Goal: Task Accomplishment & Management: Complete application form

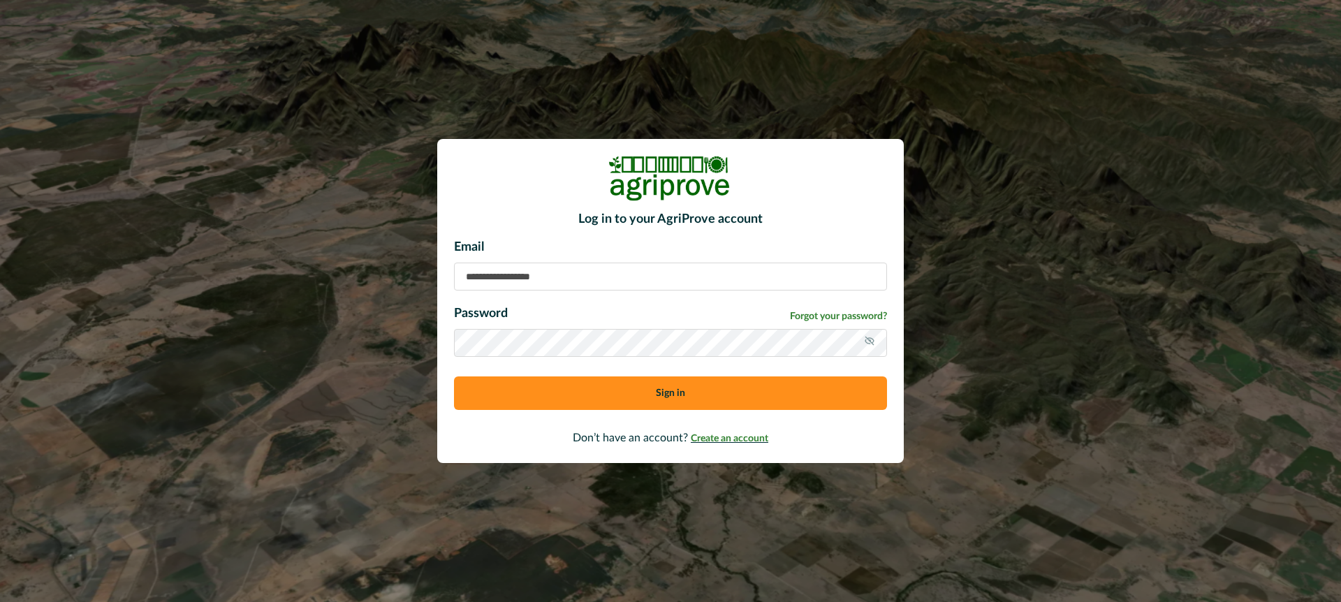
click at [724, 434] on span "Create an account" at bounding box center [730, 439] width 78 height 10
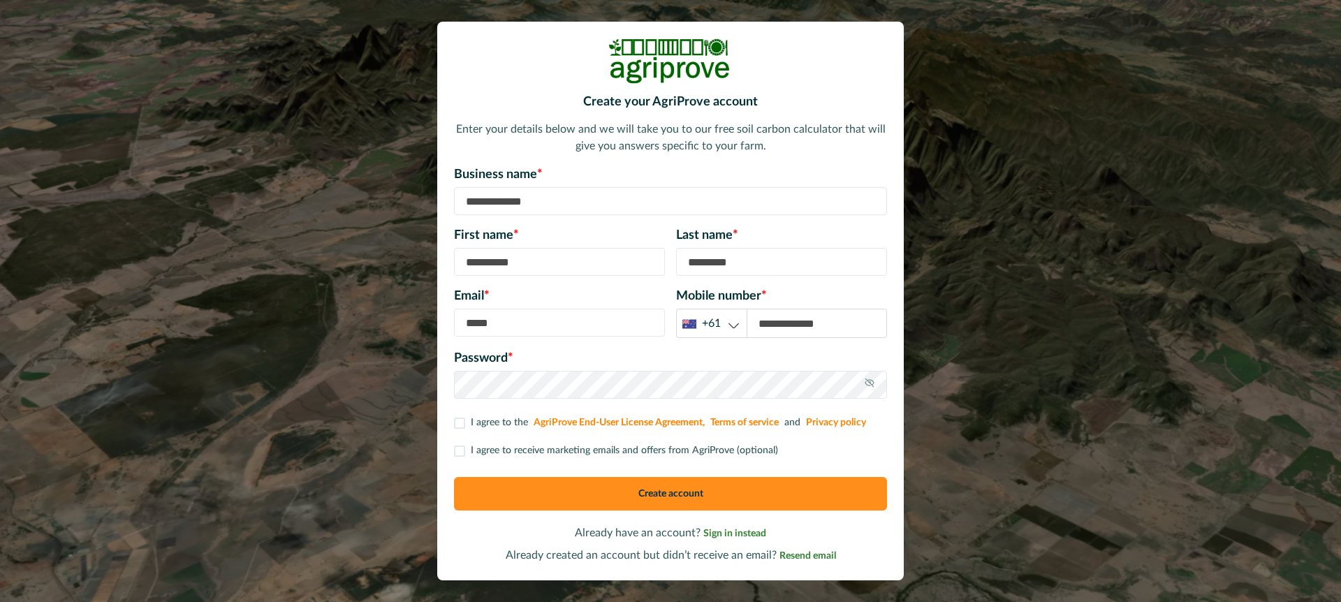
click at [560, 201] on input at bounding box center [670, 201] width 433 height 28
type input "*******"
click at [529, 258] on input at bounding box center [559, 262] width 211 height 28
type input "*****"
type input "*********"
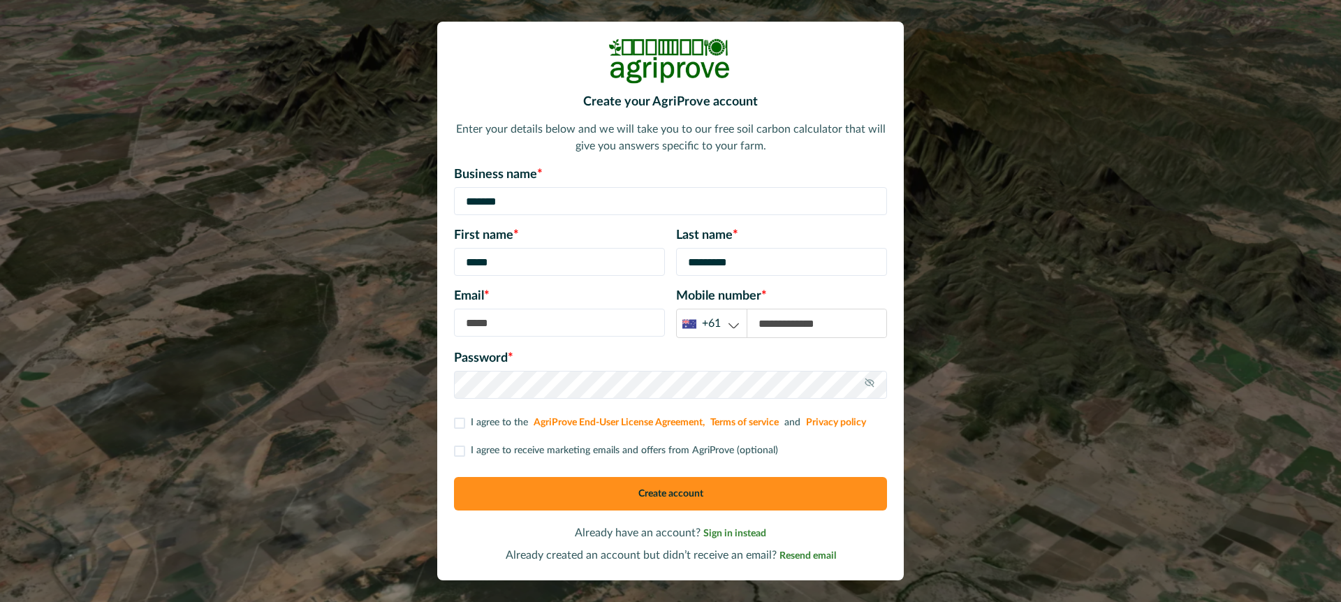
type input "**********"
click at [514, 326] on input "**********" at bounding box center [559, 323] width 211 height 28
type input "**********"
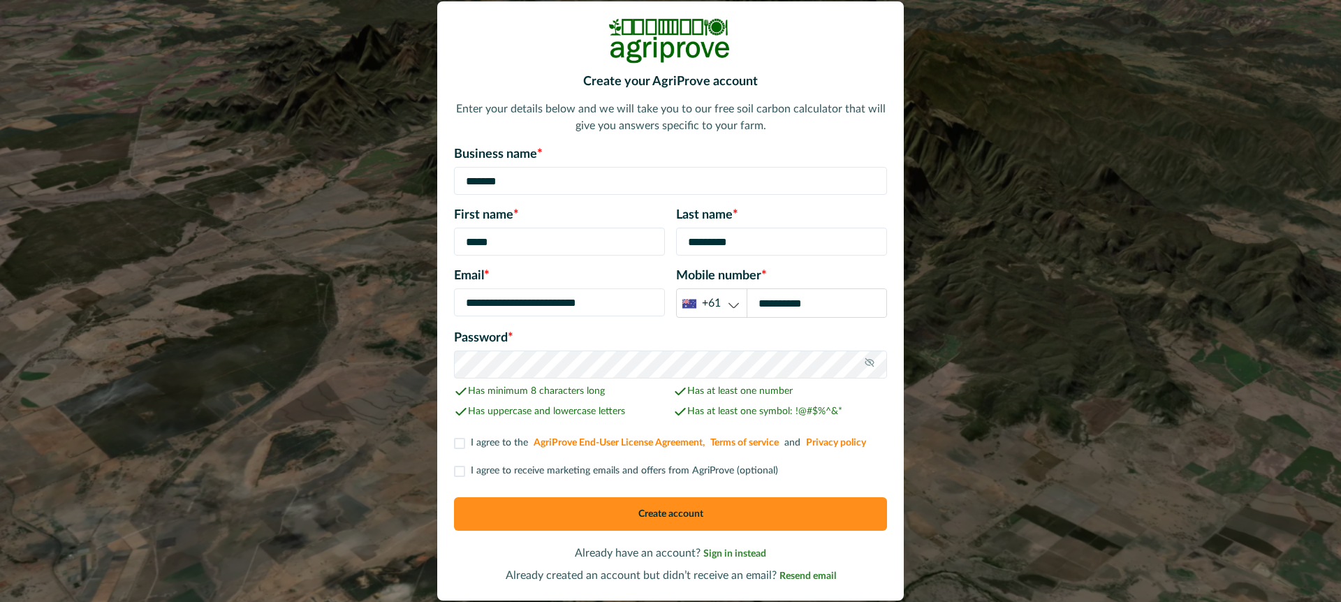
click at [460, 440] on span at bounding box center [459, 443] width 11 height 11
click at [874, 360] on icon at bounding box center [869, 362] width 11 height 11
click at [563, 510] on button "Create account" at bounding box center [670, 514] width 433 height 34
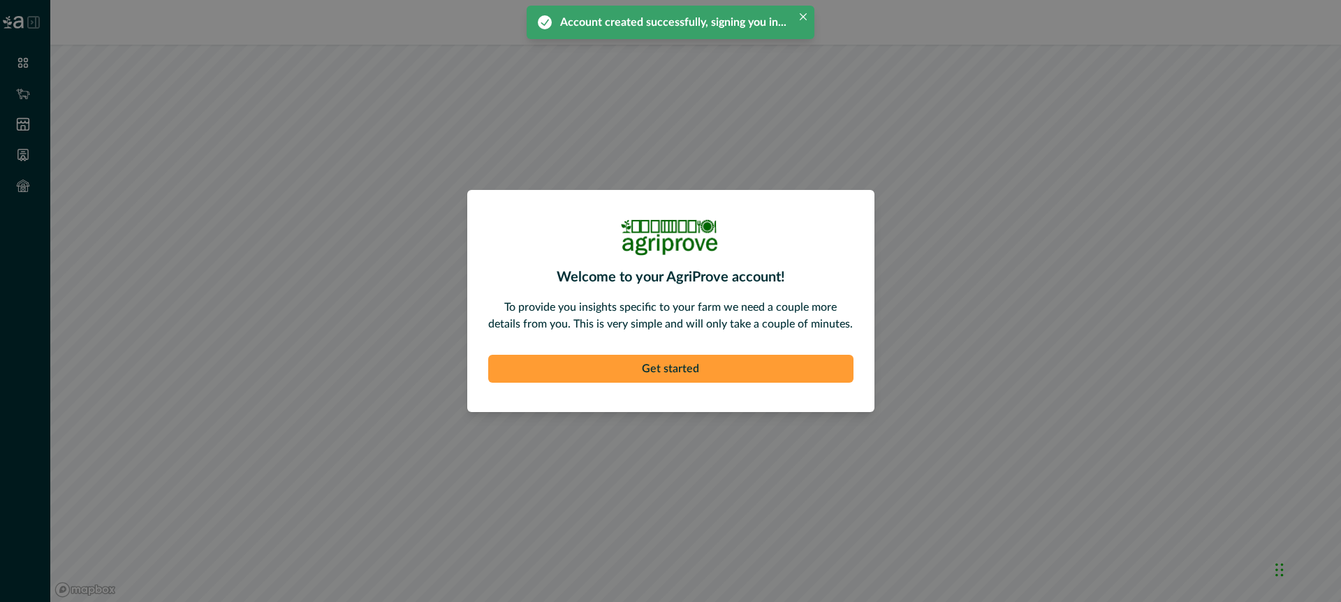
click at [682, 369] on button "Get started" at bounding box center [670, 369] width 365 height 28
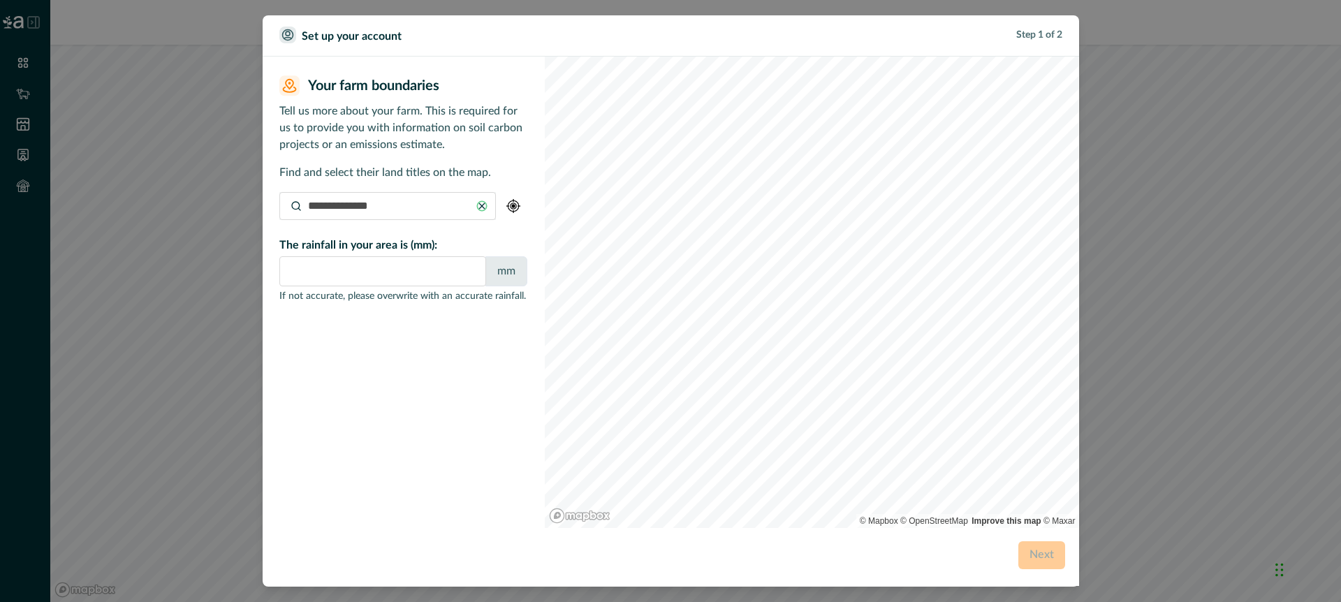
type input "***"
type input "**********"
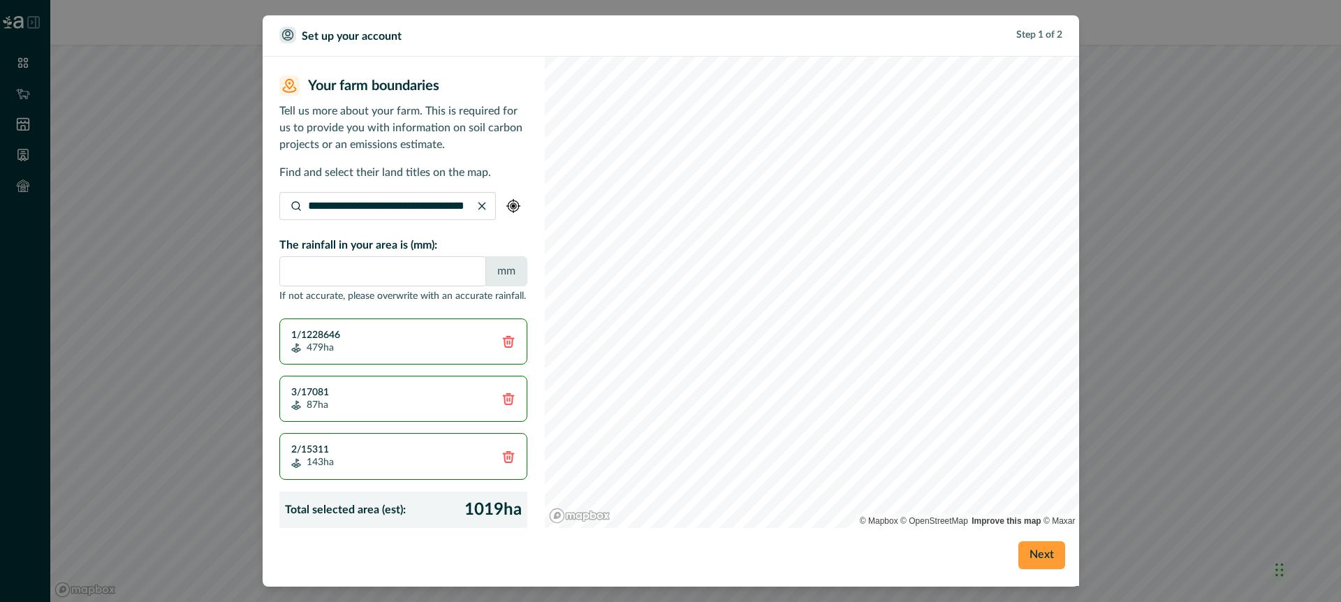
click at [1037, 554] on button "Next" at bounding box center [1041, 555] width 47 height 28
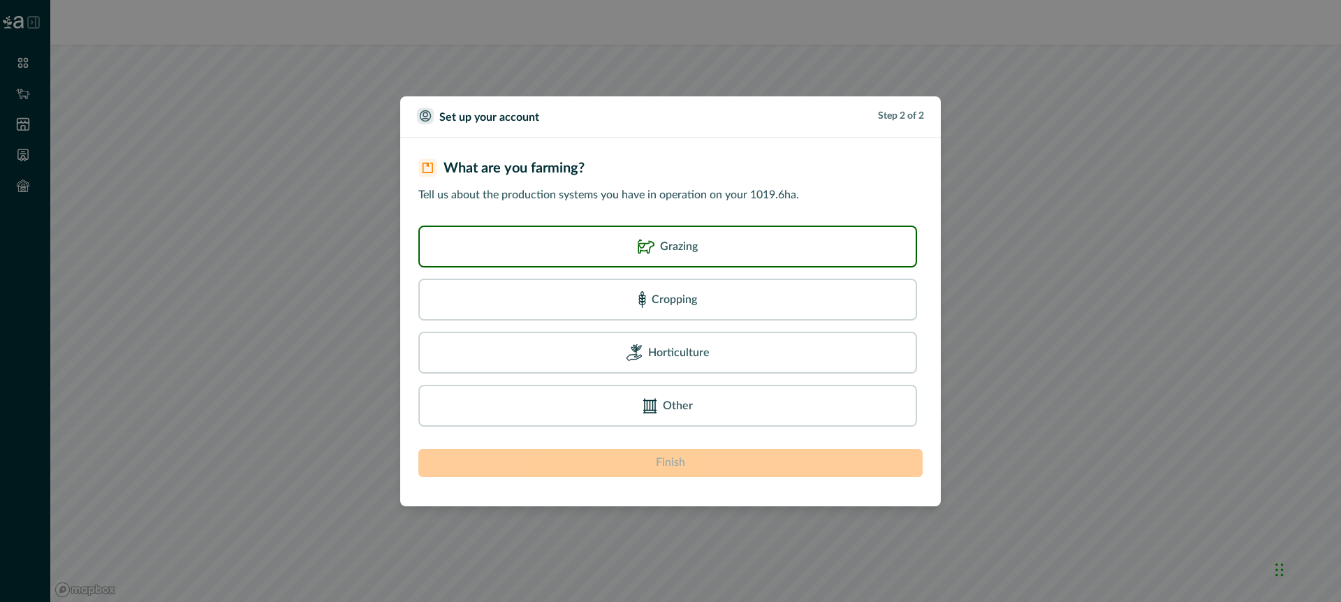
click at [727, 246] on div "Grazing" at bounding box center [667, 246] width 479 height 22
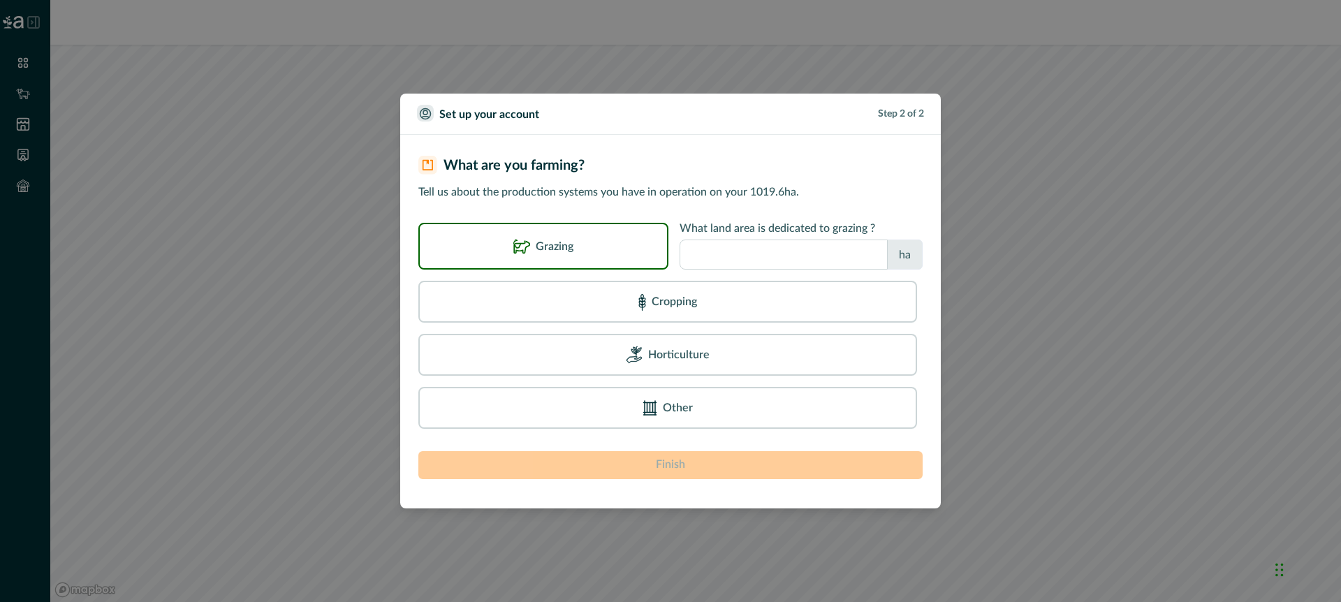
click at [727, 255] on input "number" at bounding box center [784, 255] width 208 height 30
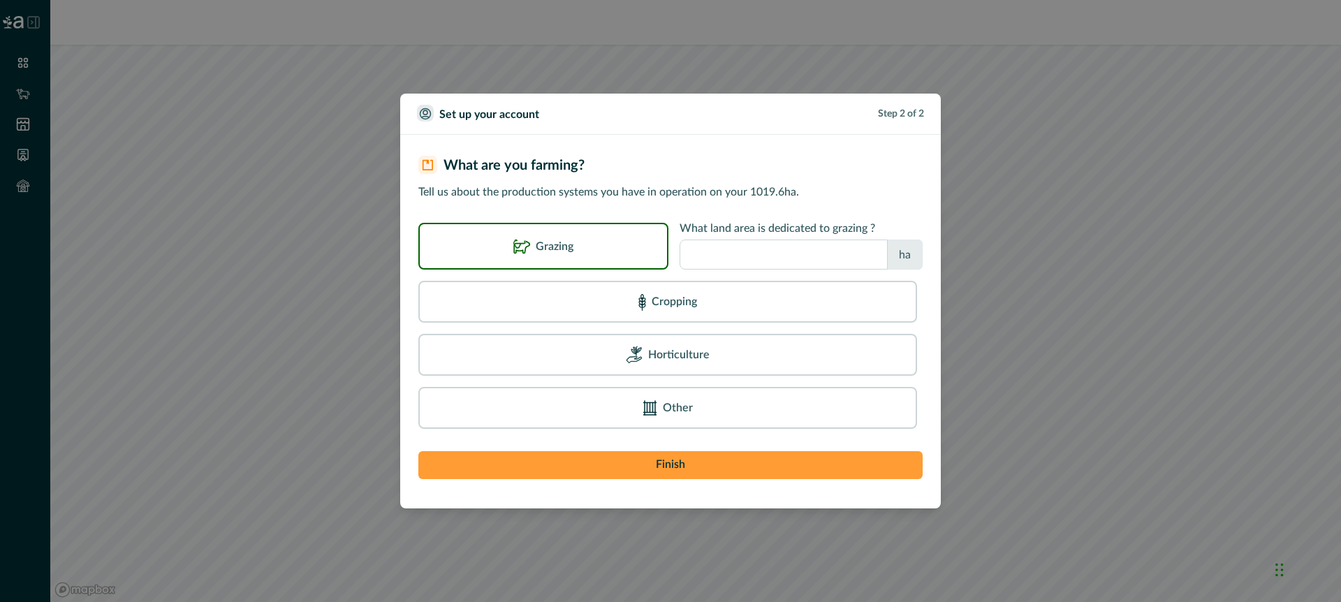
type input "***"
click at [715, 467] on button "Finish" at bounding box center [670, 465] width 504 height 28
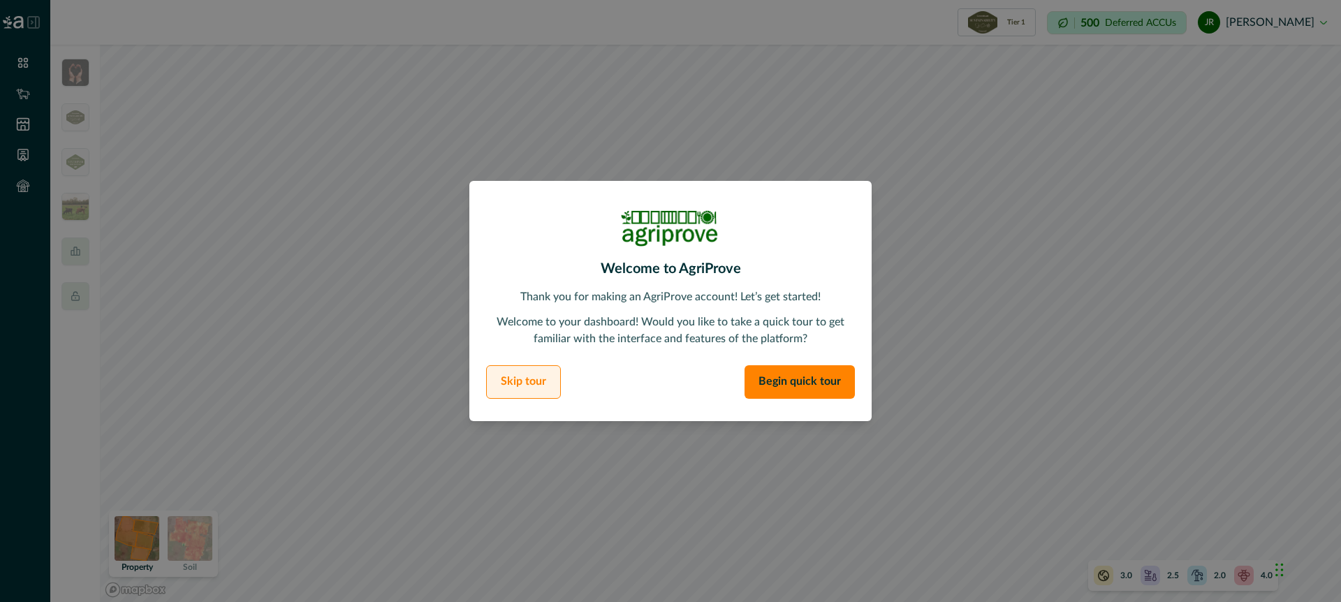
click at [533, 380] on button "Skip tour" at bounding box center [523, 382] width 75 height 34
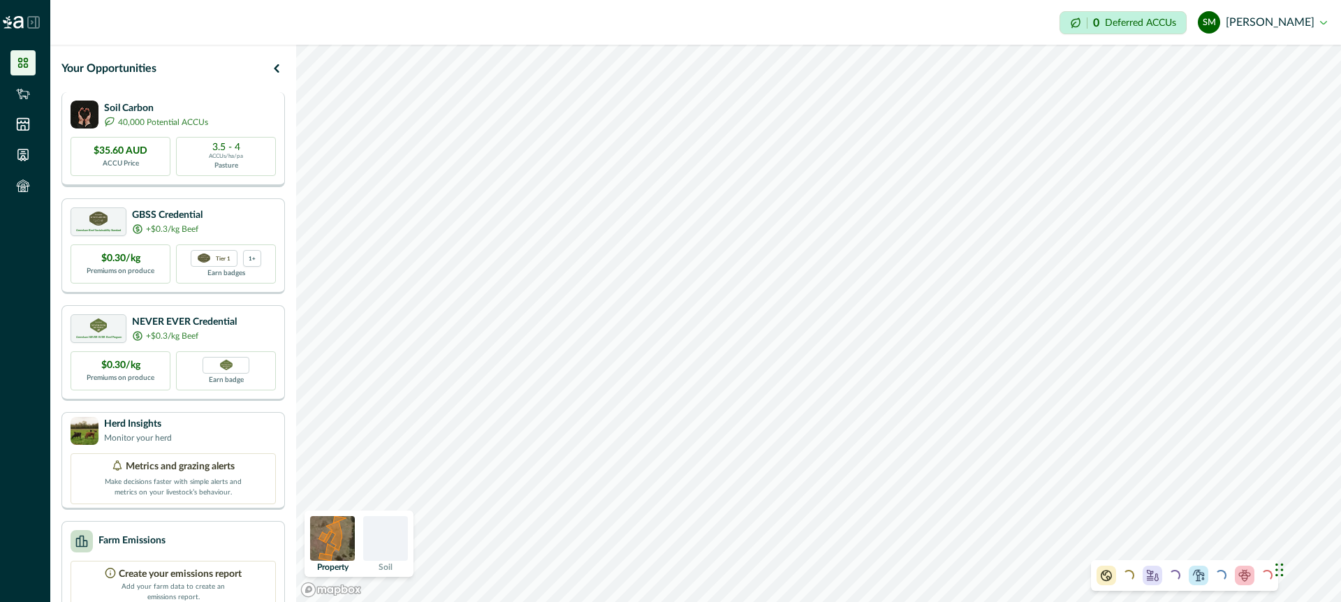
click at [251, 121] on div "Soil Carbon 40,000 Potential ACCUs" at bounding box center [173, 115] width 205 height 28
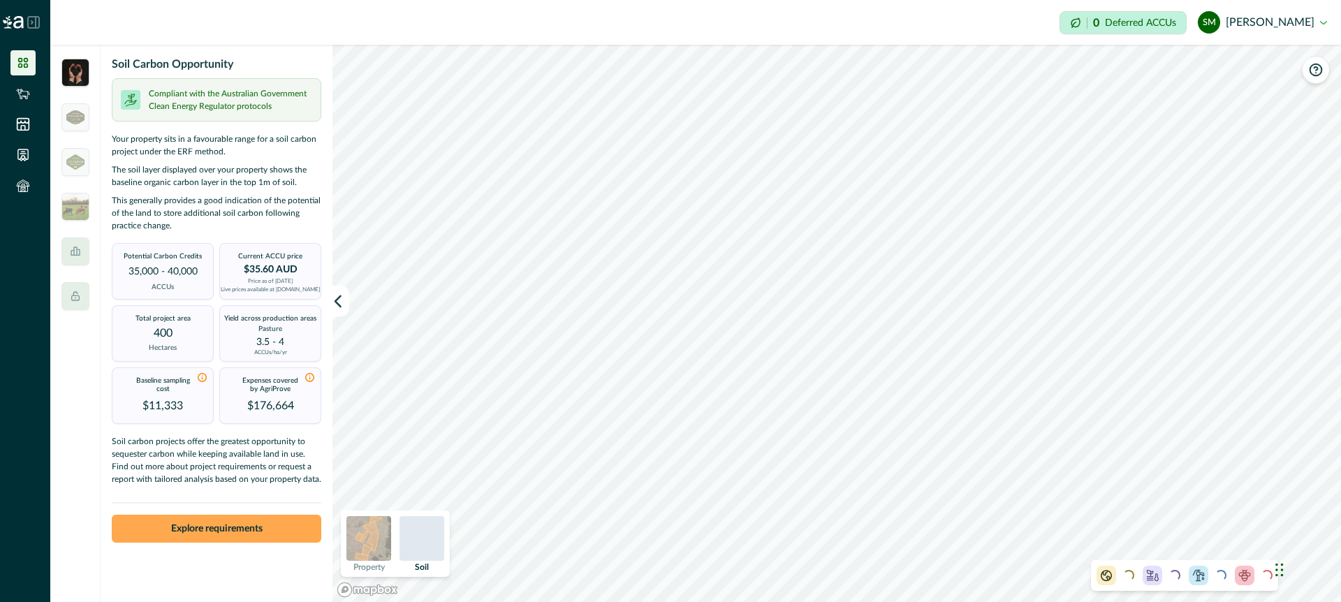
click at [291, 527] on button "Explore requirements" at bounding box center [217, 529] width 210 height 28
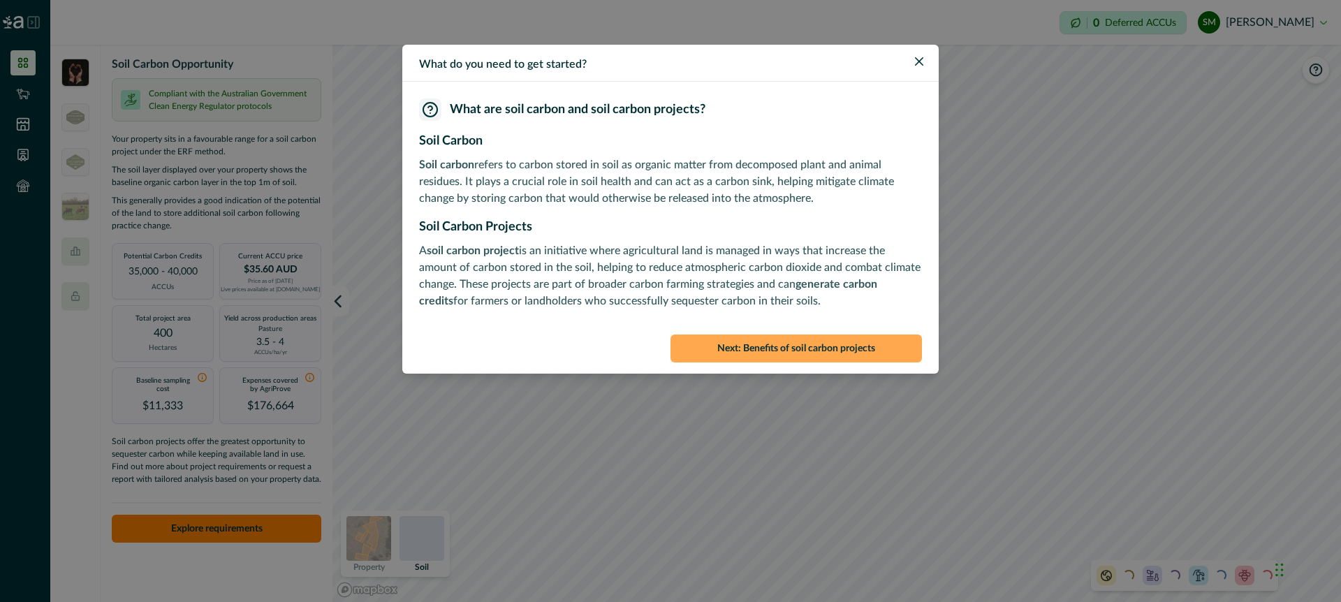
click at [772, 344] on button "Next : Benefits of soil carbon projects" at bounding box center [796, 349] width 251 height 28
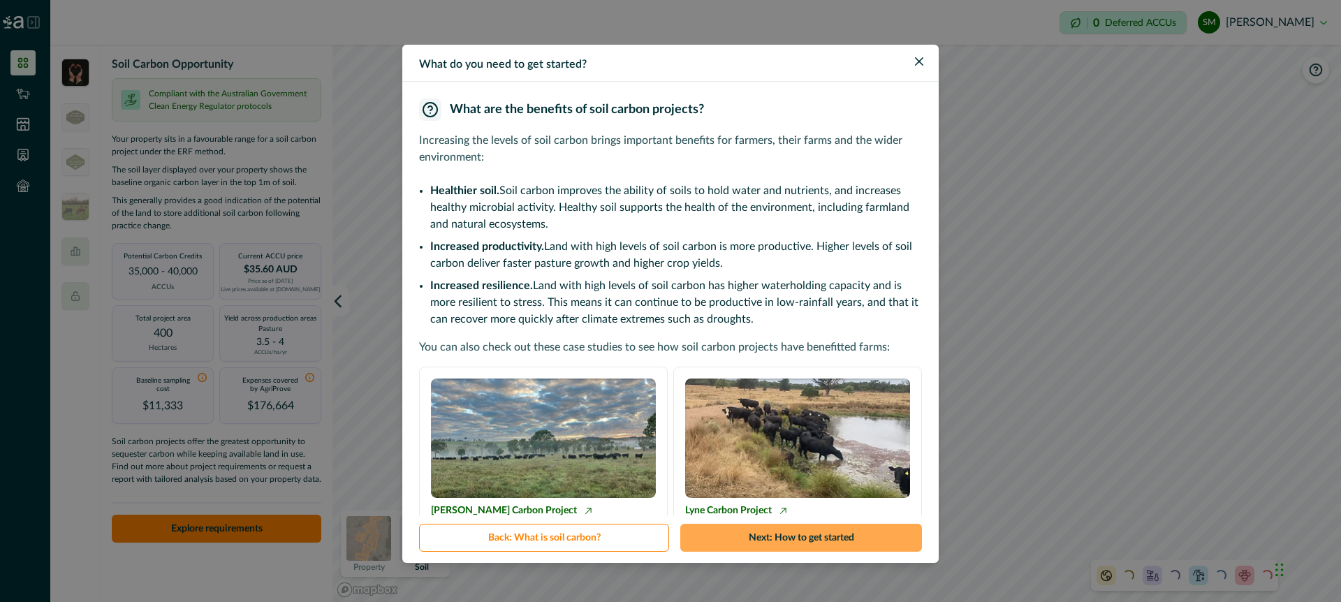
click at [794, 536] on button "Next : How to get started" at bounding box center [801, 538] width 242 height 28
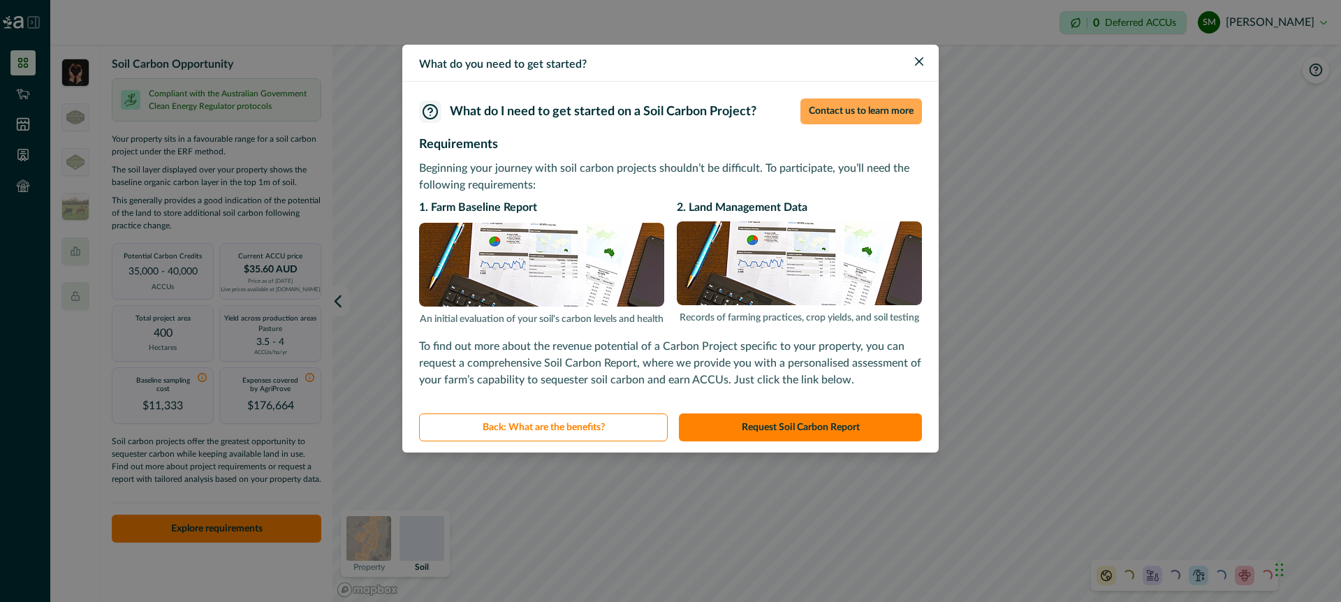
click at [840, 107] on button "Contact us to learn more" at bounding box center [862, 111] width 122 height 26
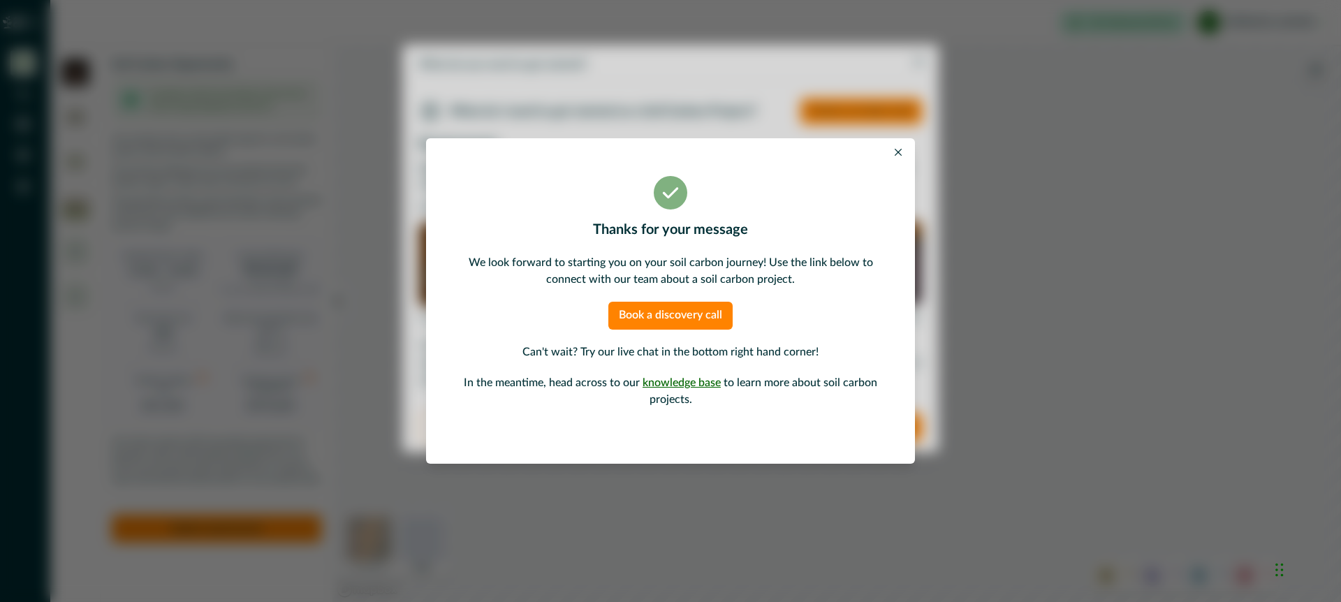
click at [900, 149] on icon "Close" at bounding box center [898, 152] width 7 height 7
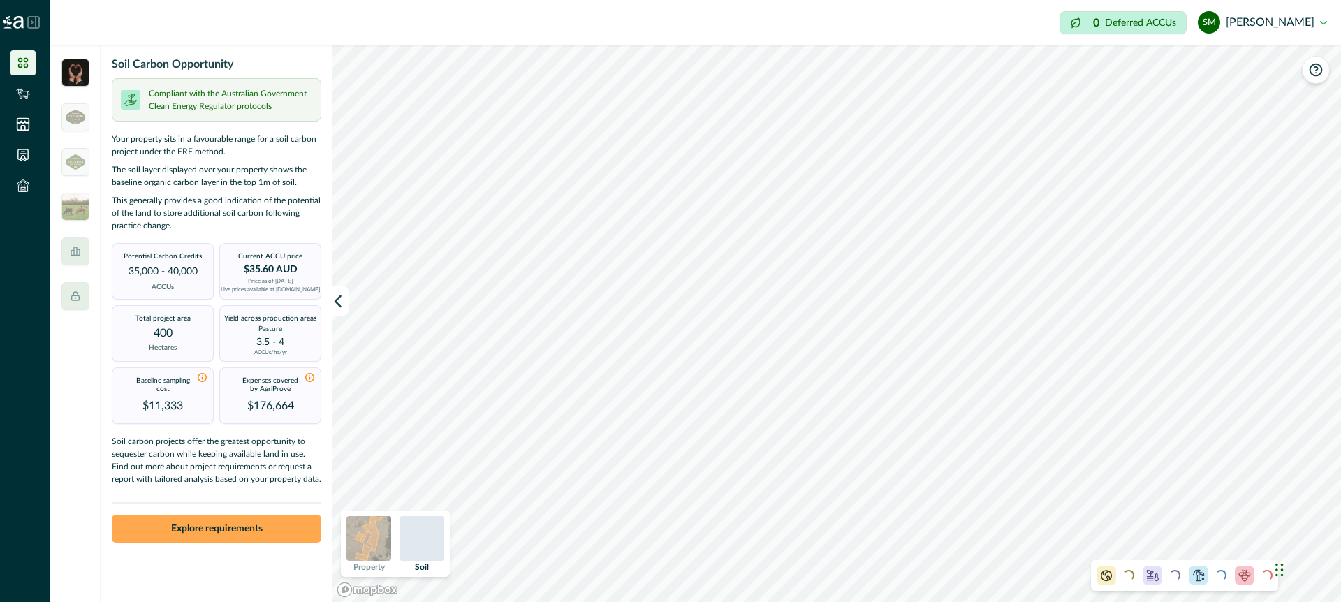
click at [286, 525] on button "Explore requirements" at bounding box center [217, 529] width 210 height 28
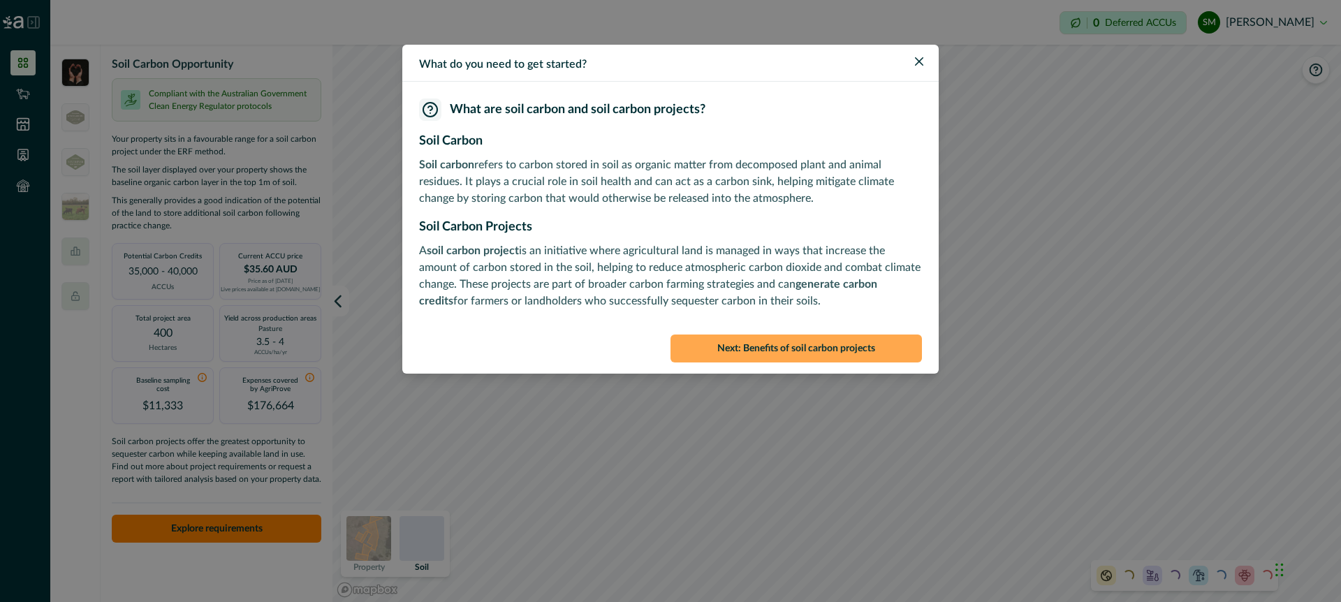
click at [711, 352] on button "Next : Benefits of soil carbon projects" at bounding box center [796, 349] width 251 height 28
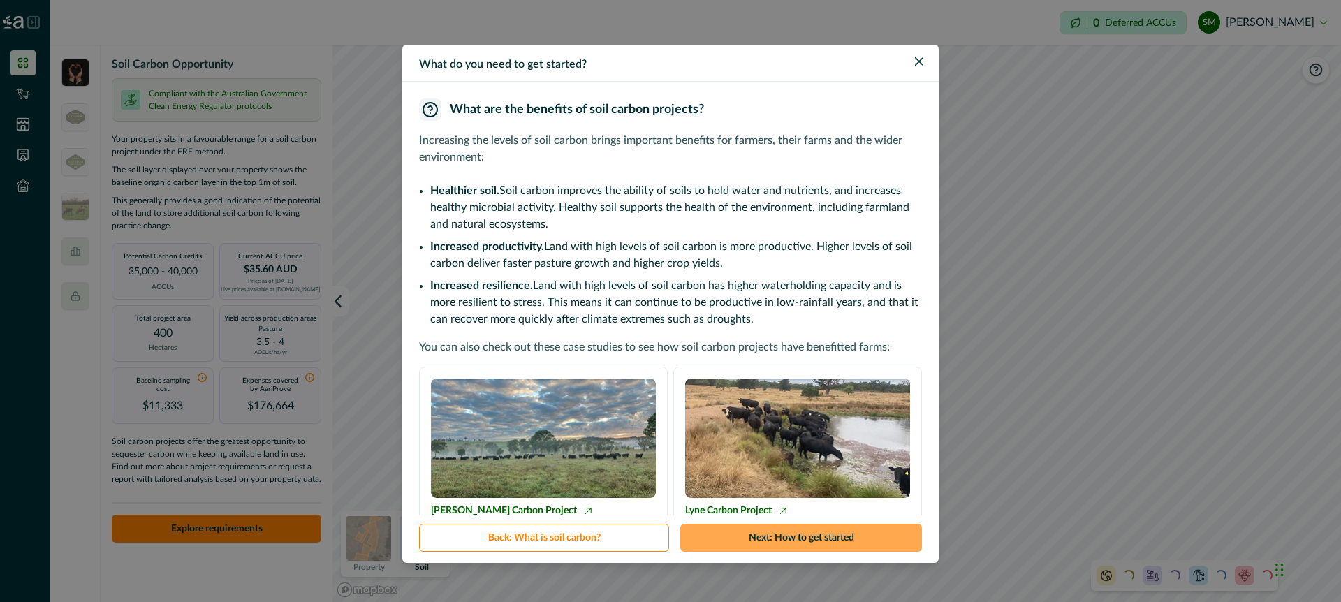
click at [757, 536] on button "Next : How to get started" at bounding box center [801, 538] width 242 height 28
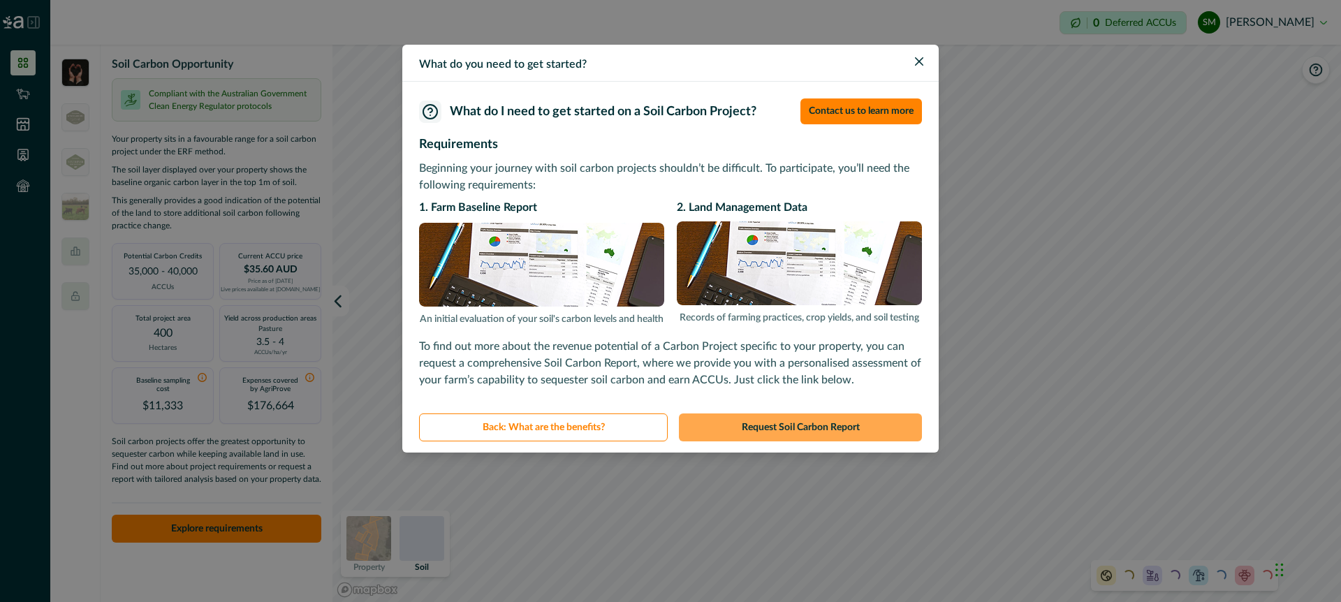
click at [747, 425] on button "Request Soil Carbon Report" at bounding box center [800, 428] width 243 height 28
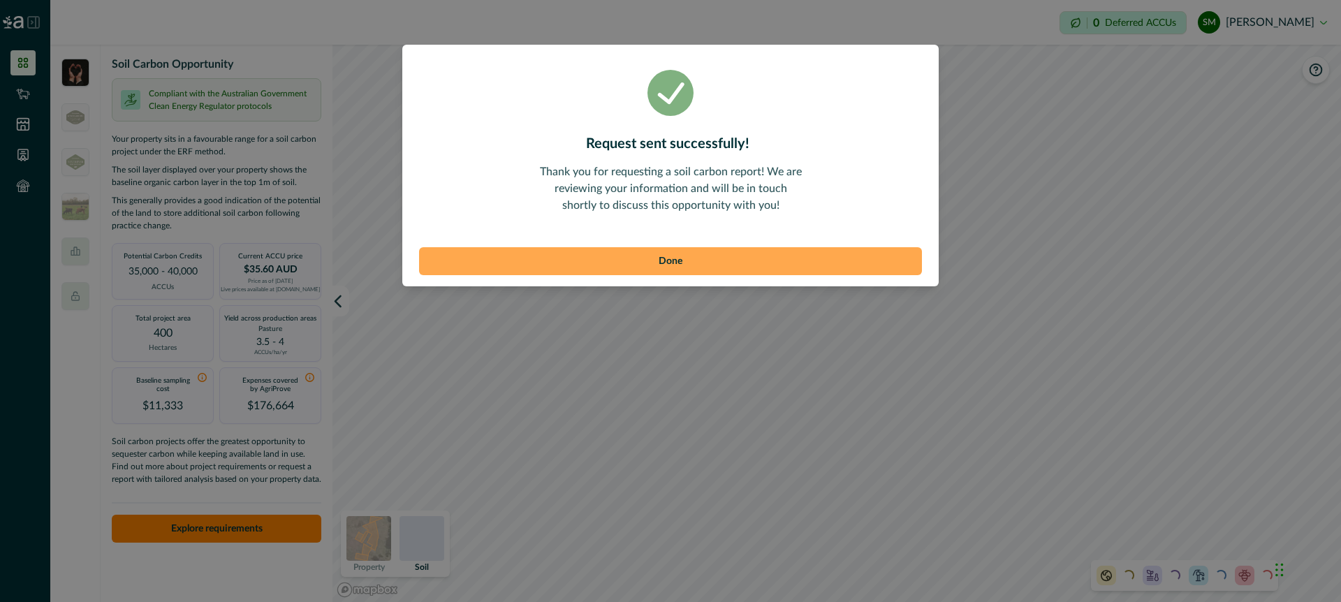
click at [699, 258] on button "Done" at bounding box center [670, 261] width 503 height 28
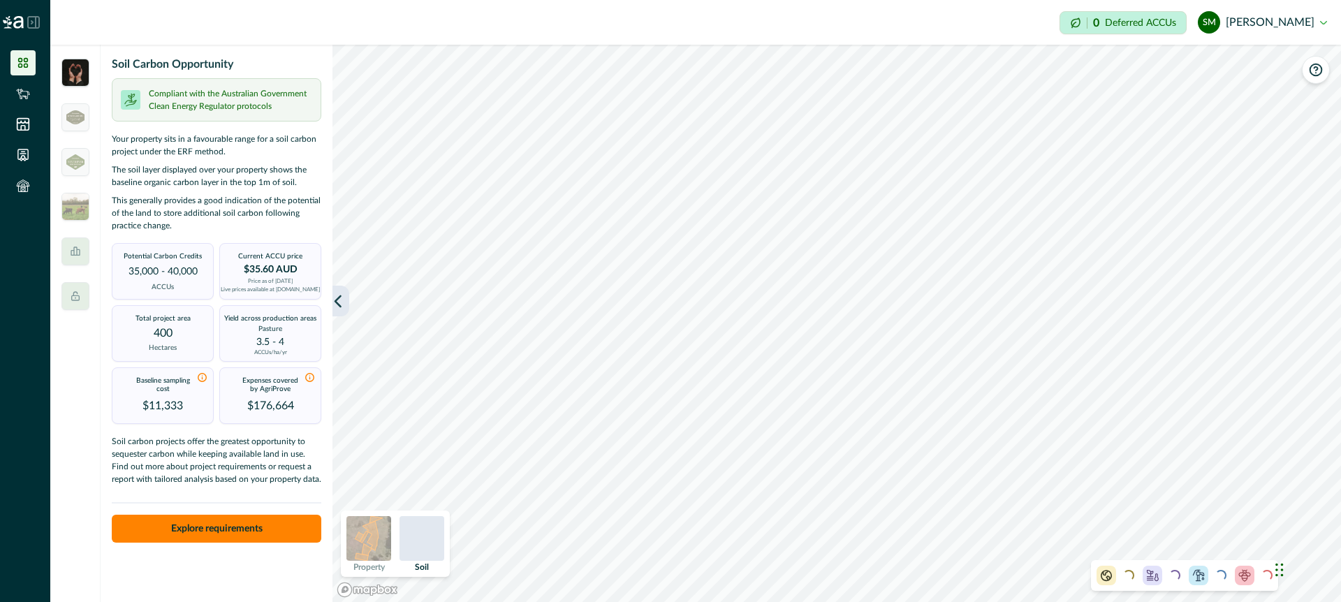
click at [339, 300] on icon "button" at bounding box center [338, 301] width 14 height 14
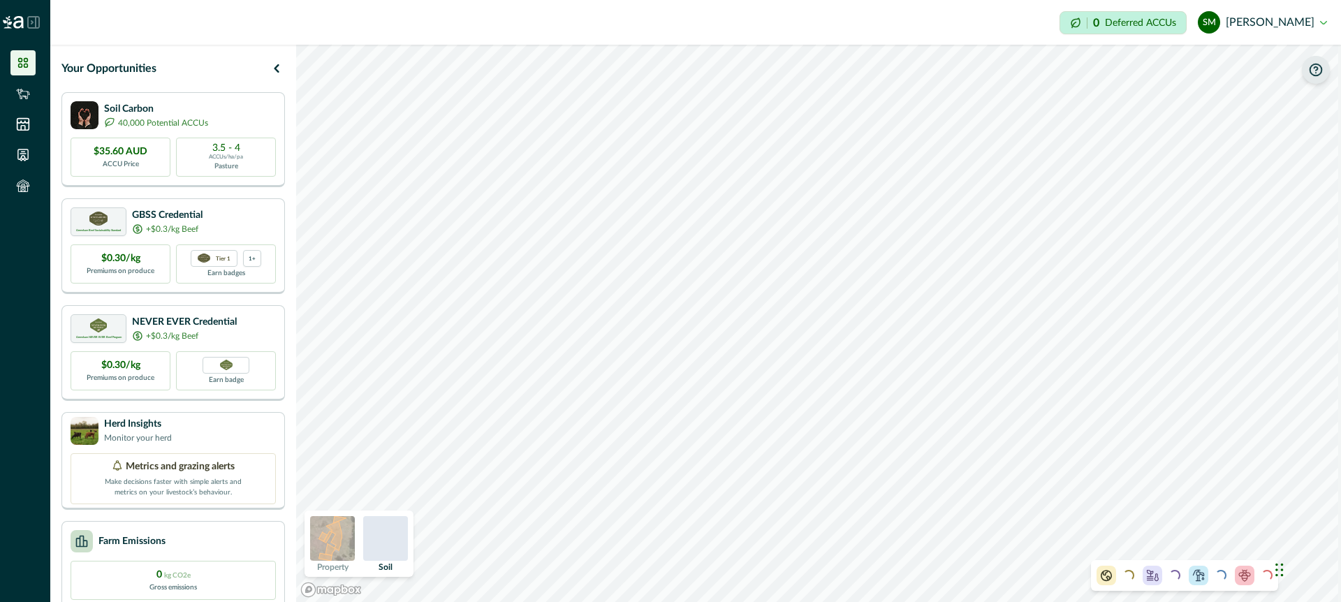
click at [1318, 70] on icon "button" at bounding box center [1316, 70] width 14 height 14
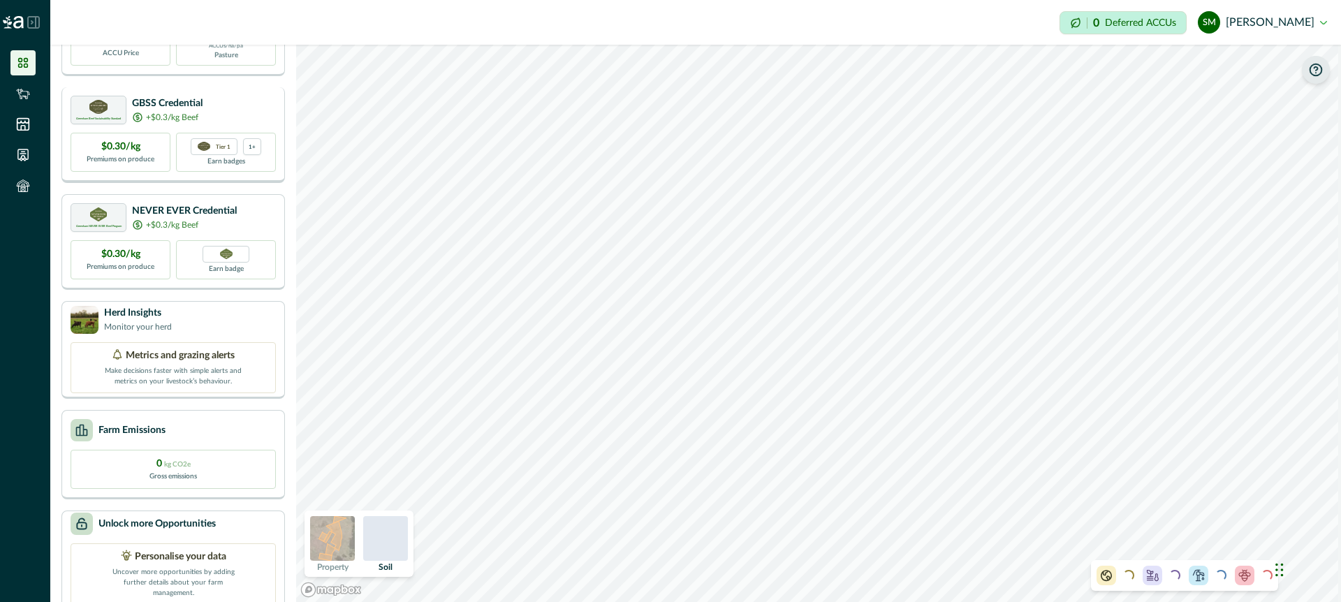
scroll to position [129, 0]
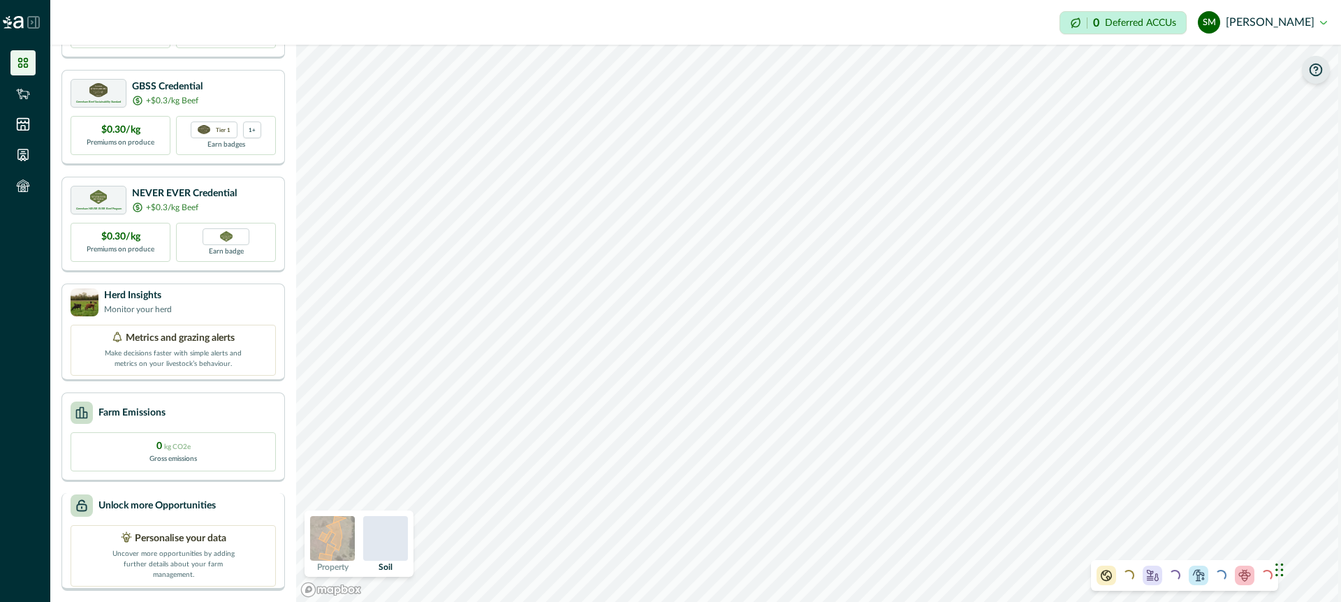
click at [247, 504] on div "Unlock more Opportunities" at bounding box center [173, 506] width 205 height 22
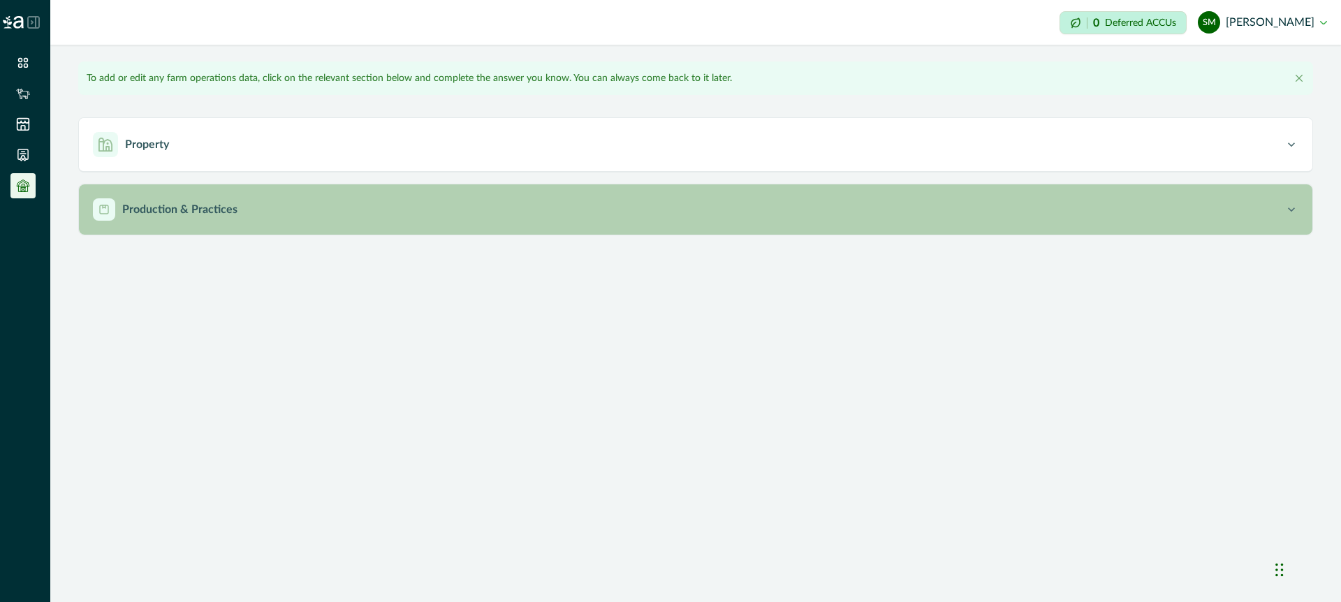
click at [188, 212] on p "Production & Practices" at bounding box center [179, 209] width 115 height 17
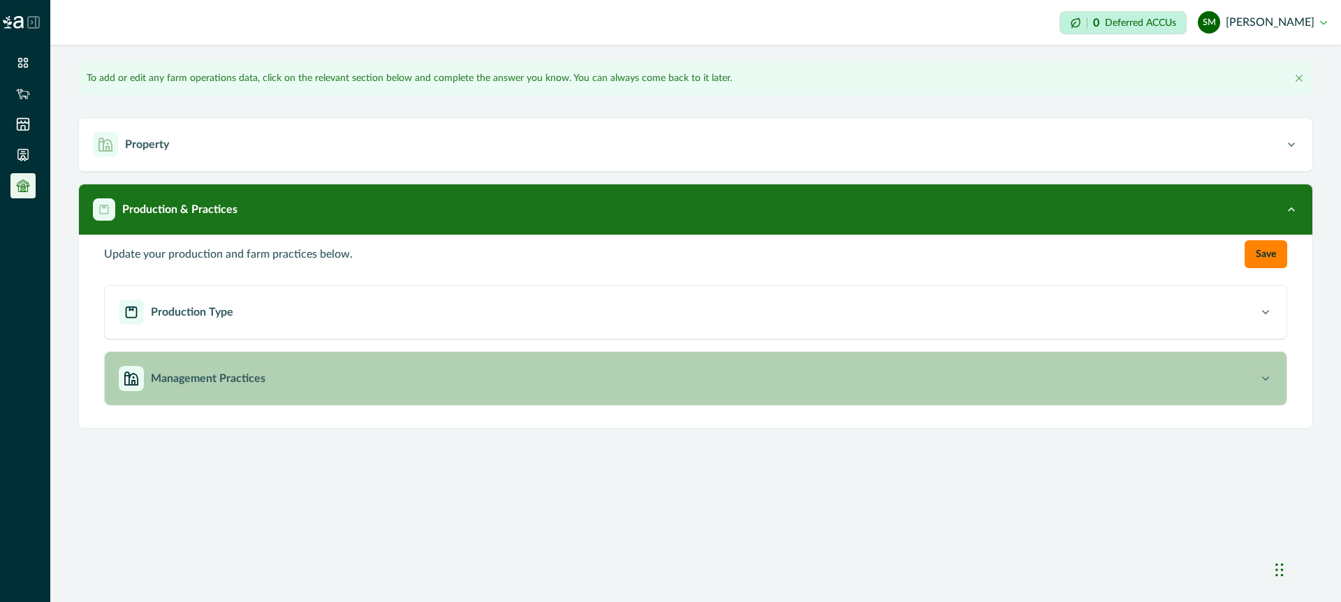
click at [207, 385] on p "Management Practices" at bounding box center [208, 378] width 115 height 17
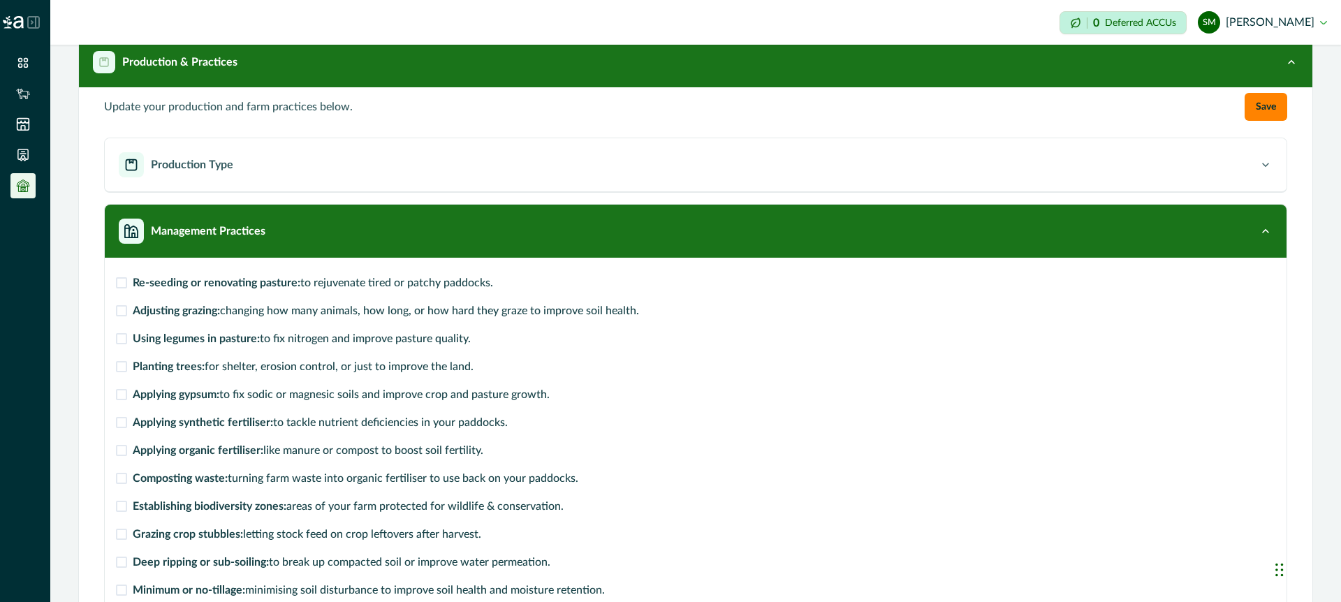
scroll to position [333, 0]
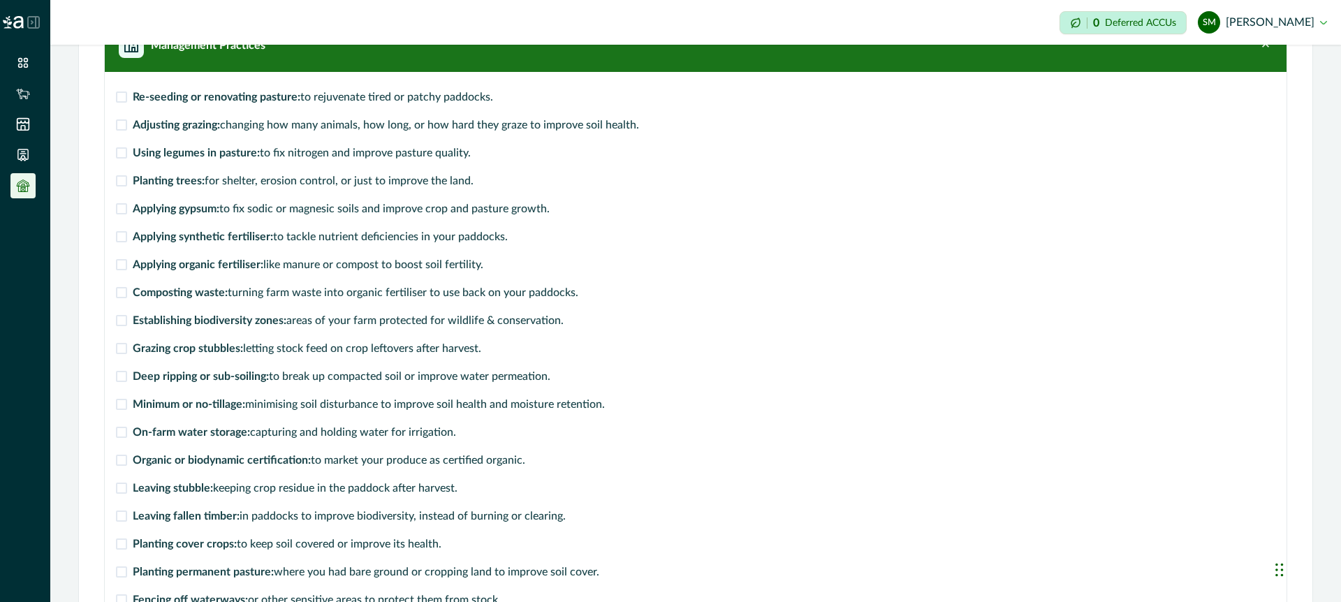
click at [122, 207] on span at bounding box center [121, 208] width 11 height 11
click at [119, 182] on span at bounding box center [121, 180] width 11 height 11
click at [119, 264] on span at bounding box center [121, 264] width 11 height 11
click at [122, 293] on span at bounding box center [121, 292] width 11 height 11
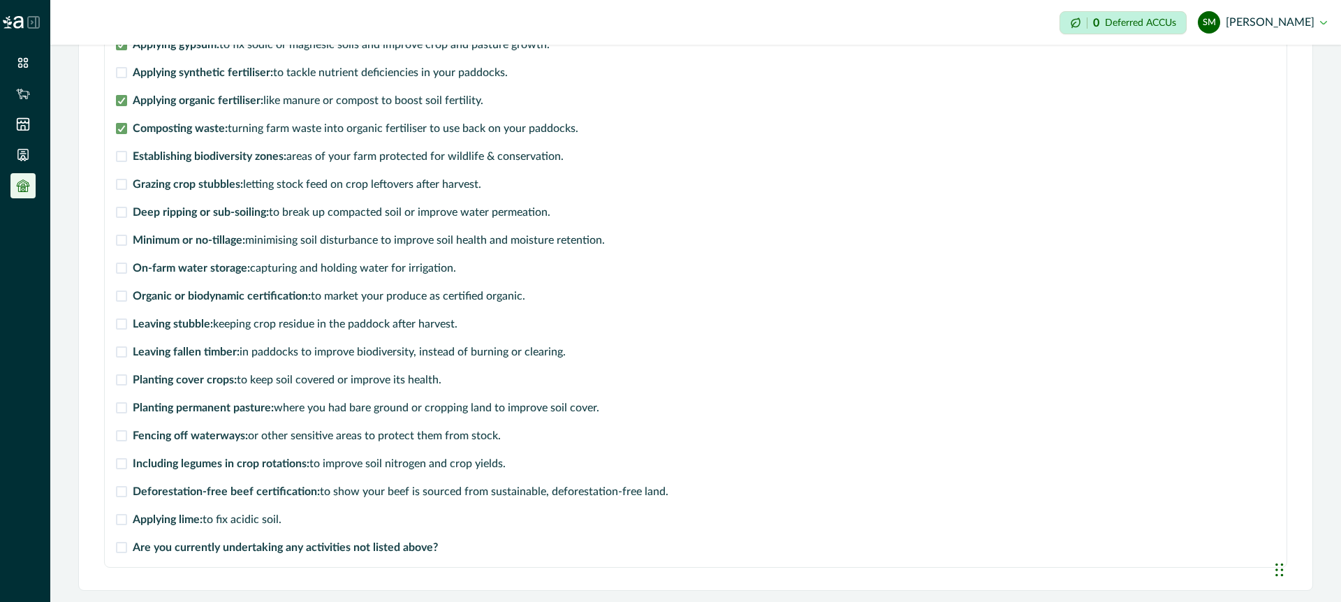
scroll to position [0, 0]
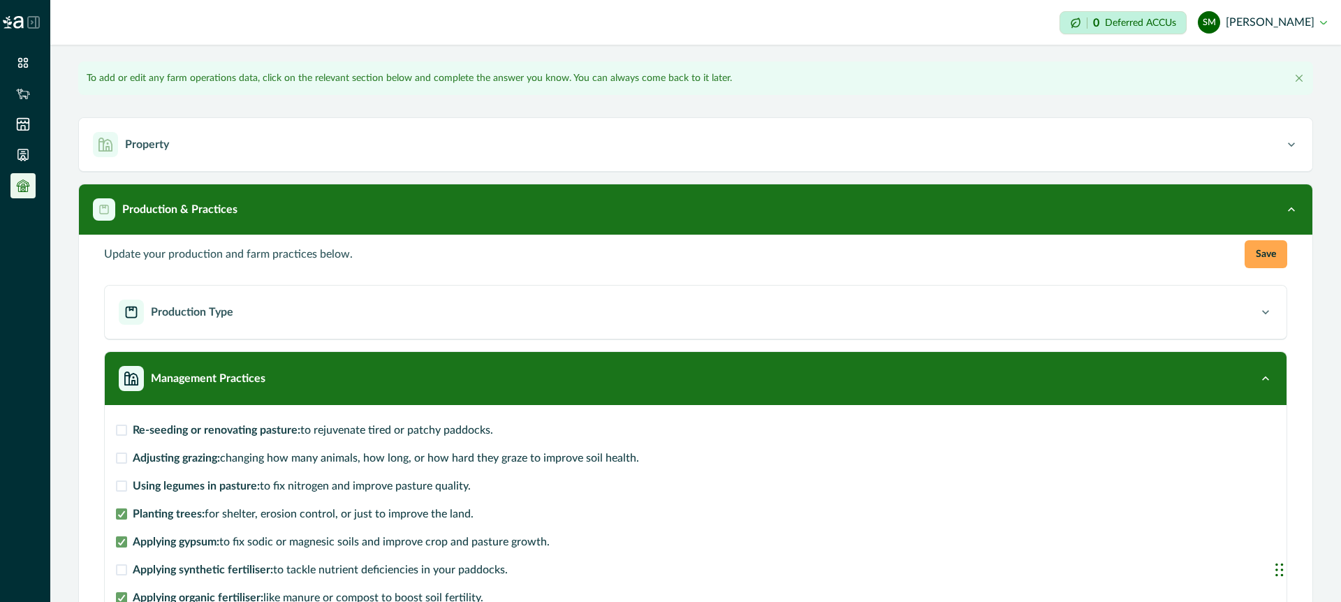
click at [1264, 249] on button "Save" at bounding box center [1266, 254] width 43 height 28
click at [36, 22] on icon at bounding box center [33, 22] width 11 height 11
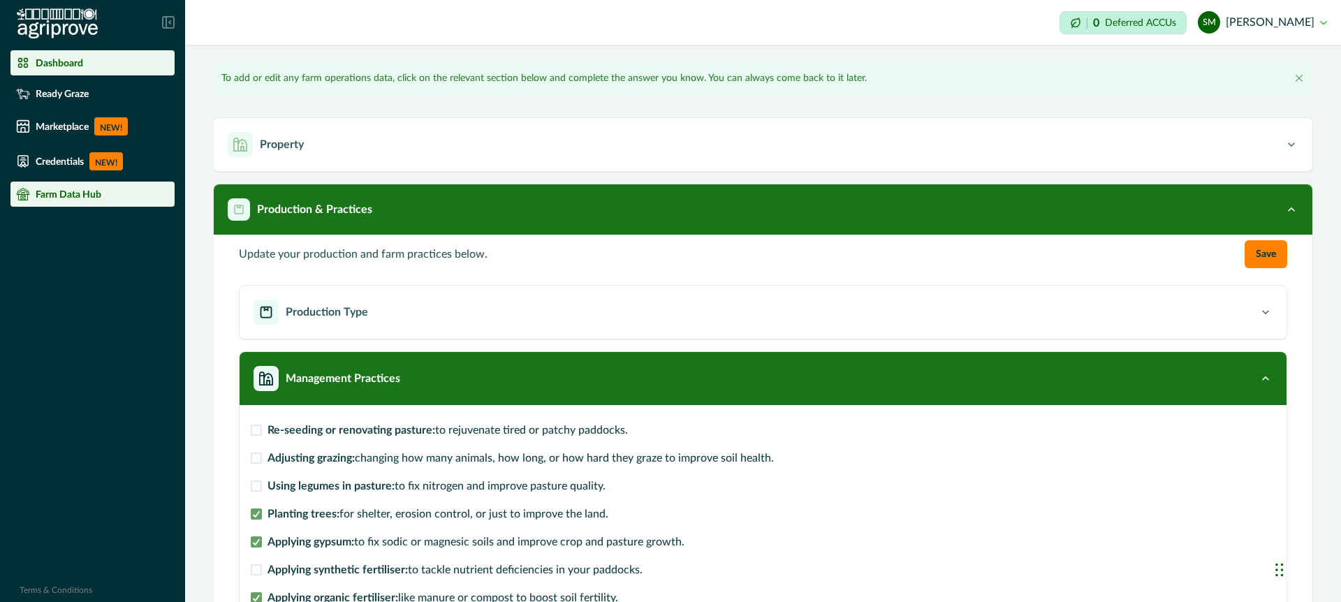
click at [58, 64] on p "Dashboard" at bounding box center [60, 62] width 48 height 11
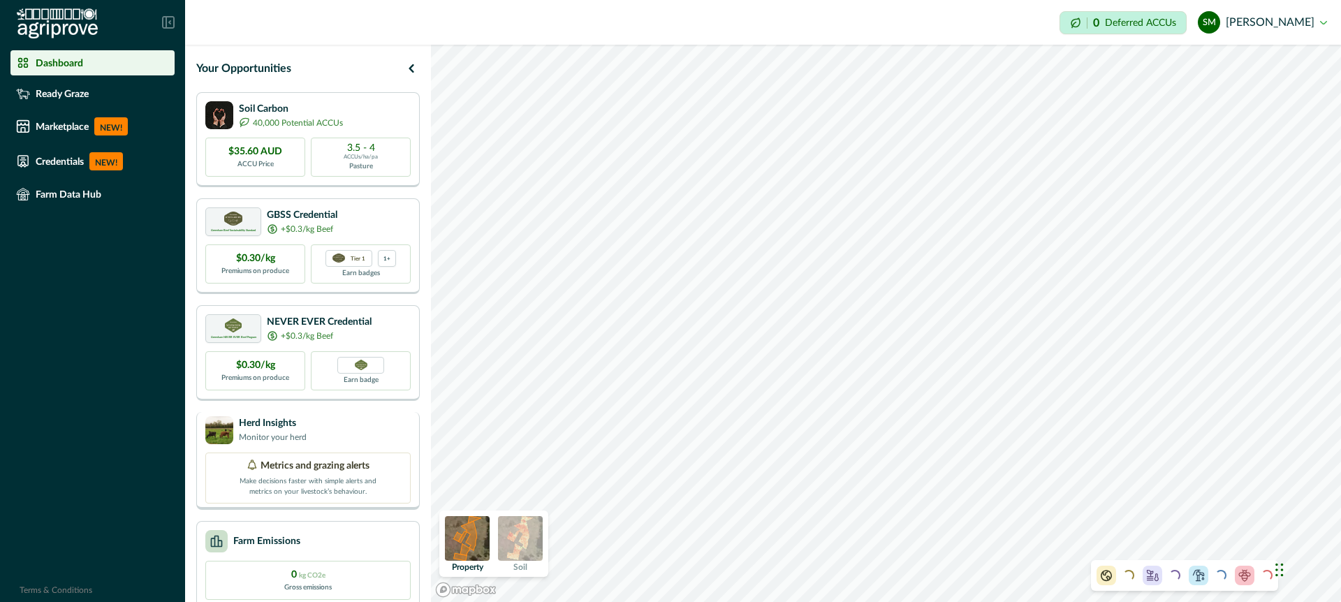
click at [327, 432] on div "Herd Insights Monitor your herd" at bounding box center [307, 430] width 205 height 28
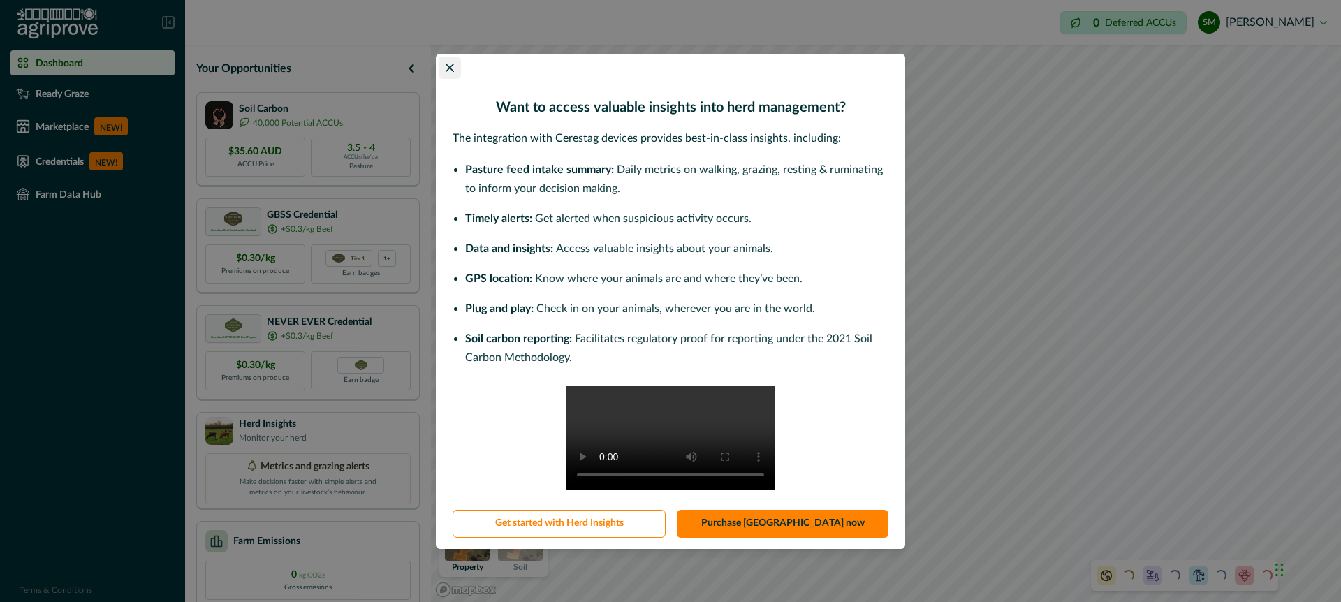
click at [450, 63] on icon "Close" at bounding box center [450, 67] width 8 height 8
